Goal: Check status

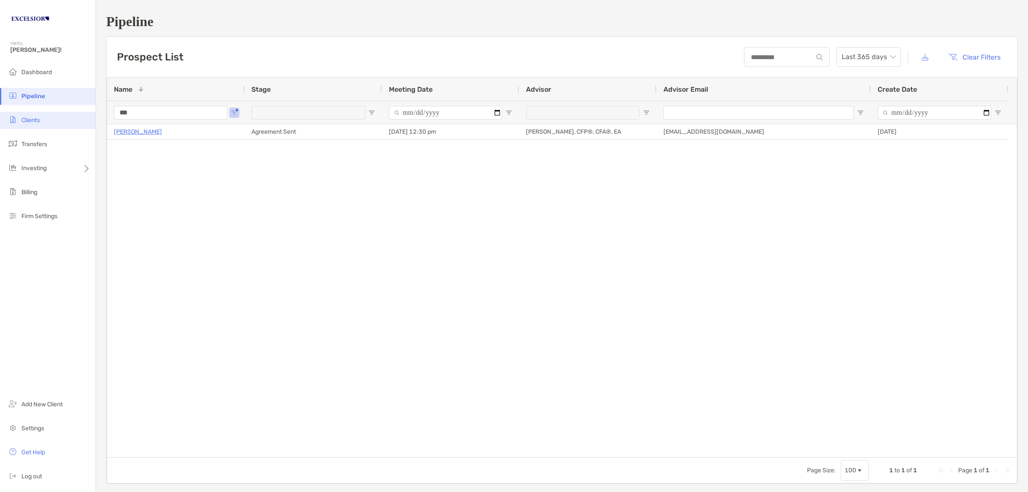
click at [35, 118] on span "Clients" at bounding box center [30, 120] width 18 height 7
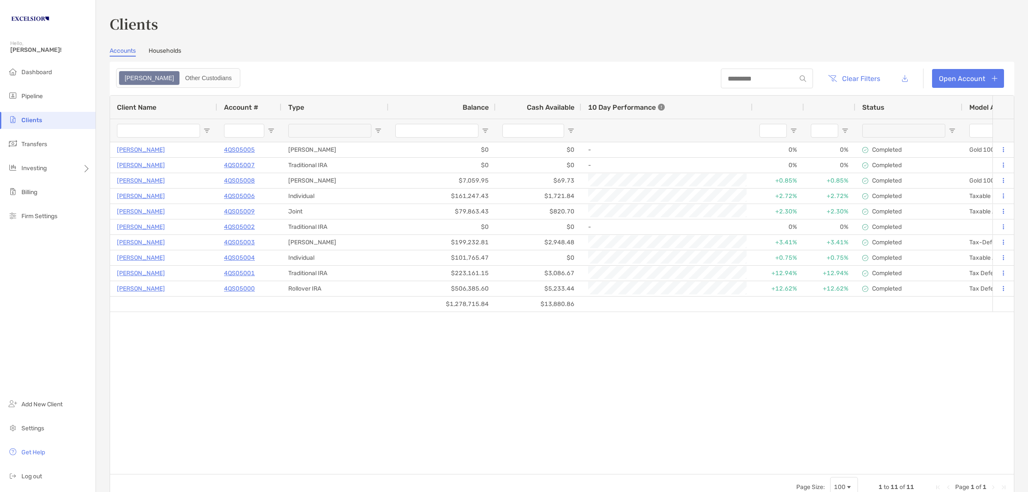
type input "**********"
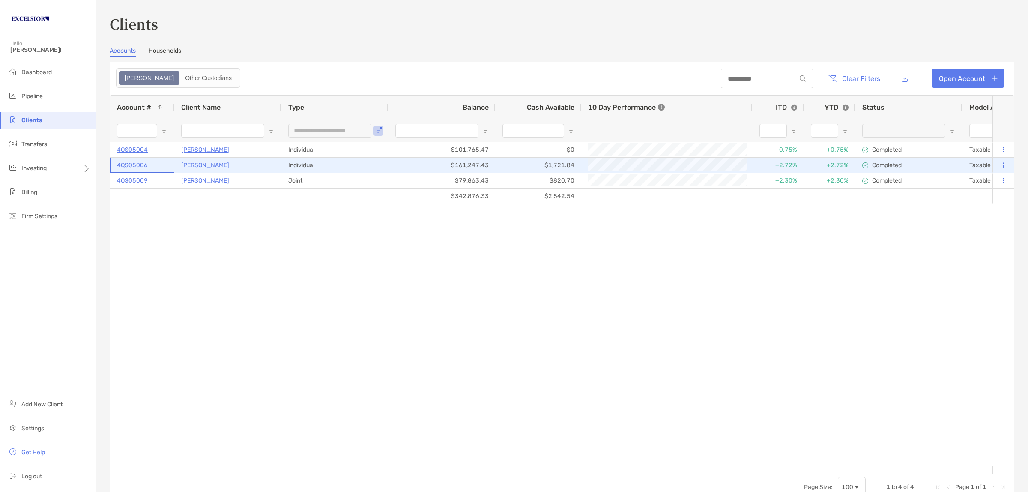
click at [144, 162] on p "4QS05006" at bounding box center [132, 165] width 31 height 11
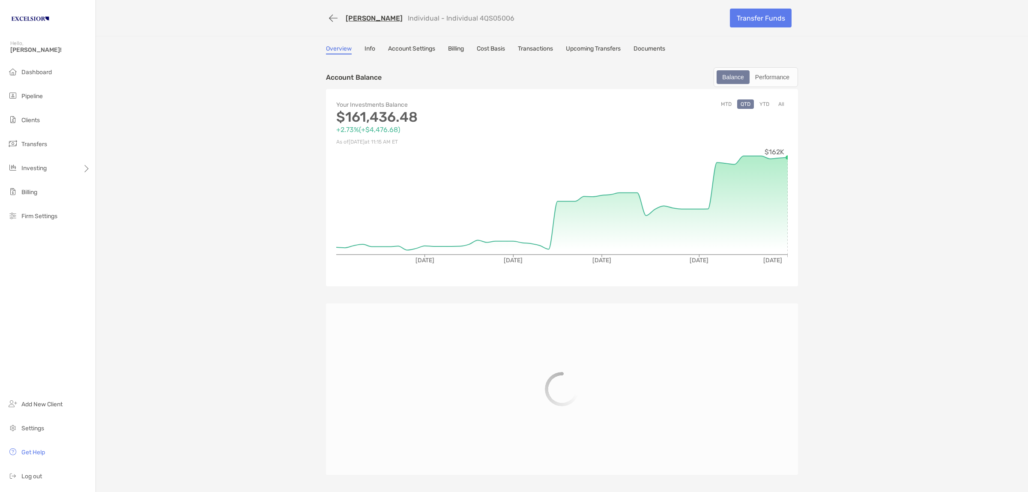
click at [540, 43] on div "[PERSON_NAME] Individual - Individual 4QS05006 Transfer Funds Overview Info Acc…" at bounding box center [562, 246] width 932 height 492
click at [540, 46] on link "Transactions" at bounding box center [535, 49] width 35 height 9
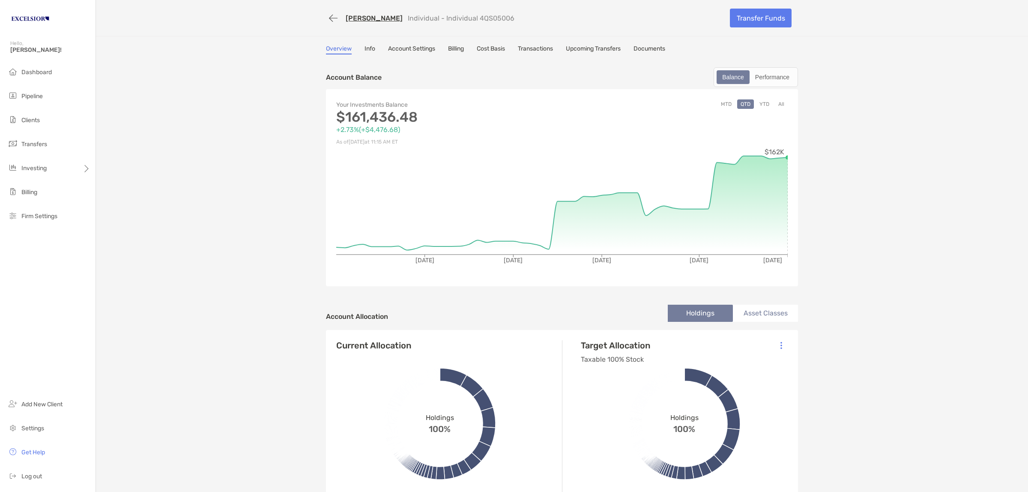
click at [540, 46] on link "Transactions" at bounding box center [535, 49] width 35 height 9
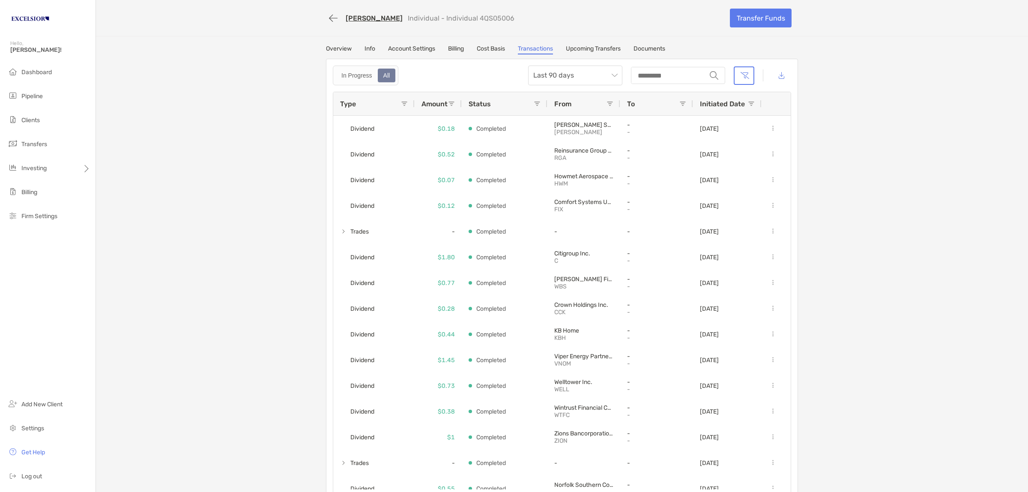
click at [244, 206] on div "[PERSON_NAME] Individual - Individual 4QS05006 Transfer Funds Overview Info Acc…" at bounding box center [562, 252] width 932 height 505
click at [680, 75] on input "string" at bounding box center [669, 75] width 74 height 15
click at [892, 100] on div "[PERSON_NAME] Individual - Individual 4QS05006 Transfer Funds Overview Info Acc…" at bounding box center [562, 252] width 932 height 505
click at [745, 74] on button "button" at bounding box center [744, 75] width 21 height 18
click at [671, 74] on input "string" at bounding box center [669, 75] width 74 height 15
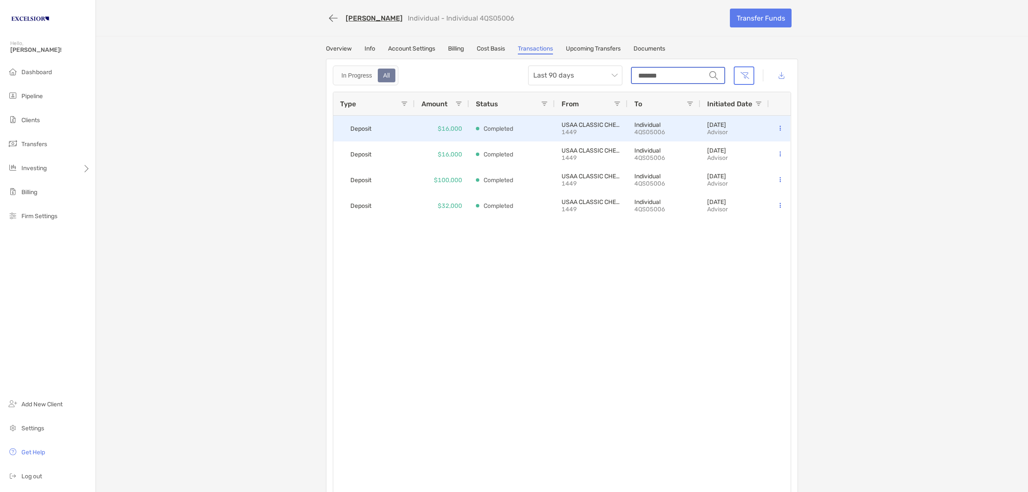
type input "*******"
drag, startPoint x: 338, startPoint y: 124, endPoint x: 822, endPoint y: 133, distance: 483.4
click at [820, 133] on div "[PERSON_NAME] Individual - Individual 4QS05006 Transfer Funds Overview Info Acc…" at bounding box center [562, 252] width 932 height 505
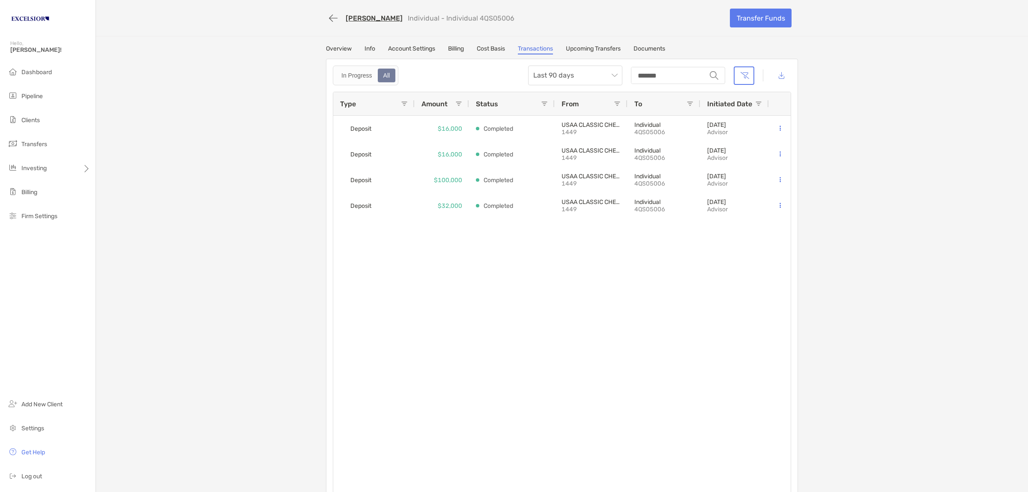
click at [823, 132] on div "[PERSON_NAME] Individual - Individual 4QS05006 Transfer Funds Overview Info Acc…" at bounding box center [562, 252] width 932 height 505
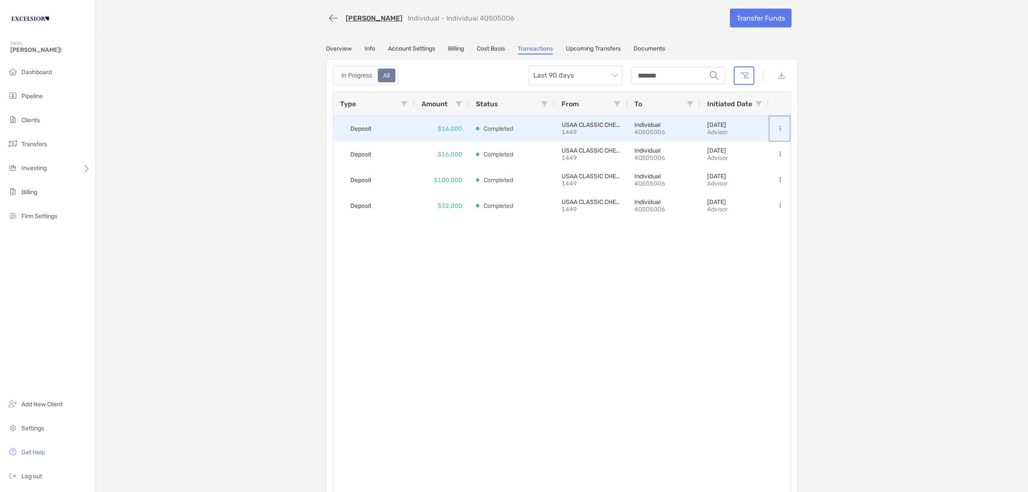
click at [780, 126] on icon at bounding box center [780, 129] width 1 height 6
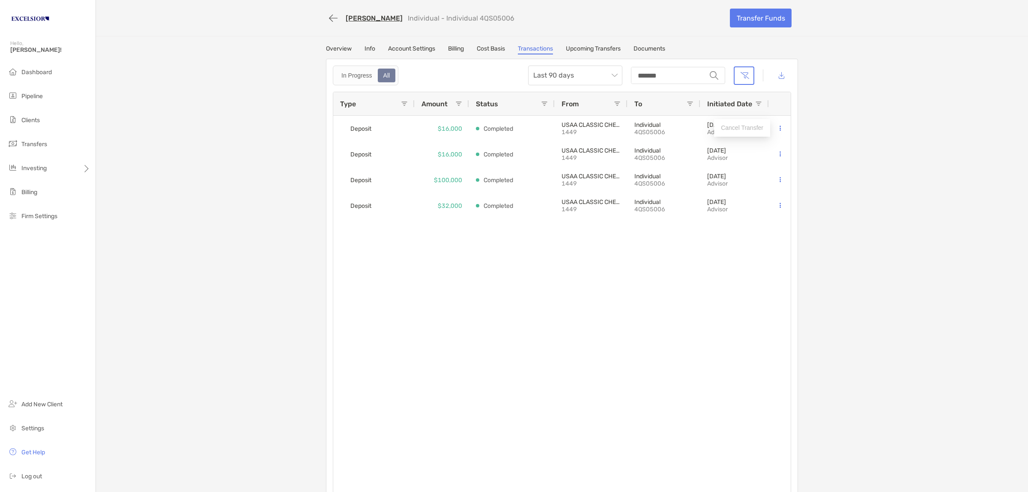
click at [846, 124] on div "[PERSON_NAME] Individual - Individual 4QS05006 Transfer Funds Overview Info Acc…" at bounding box center [562, 252] width 932 height 505
click at [236, 58] on div "[PERSON_NAME] Individual - Individual 4QS05006 Transfer Funds Overview Info Acc…" at bounding box center [562, 252] width 932 height 505
